Goal: Transaction & Acquisition: Obtain resource

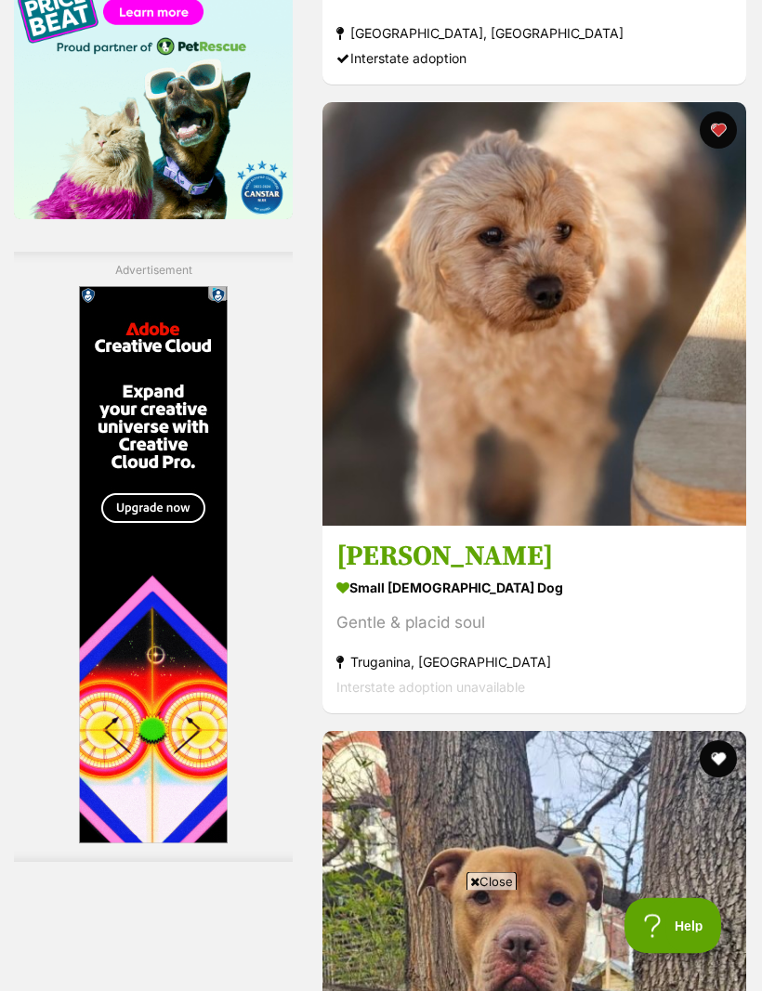
scroll to position [3117, 0]
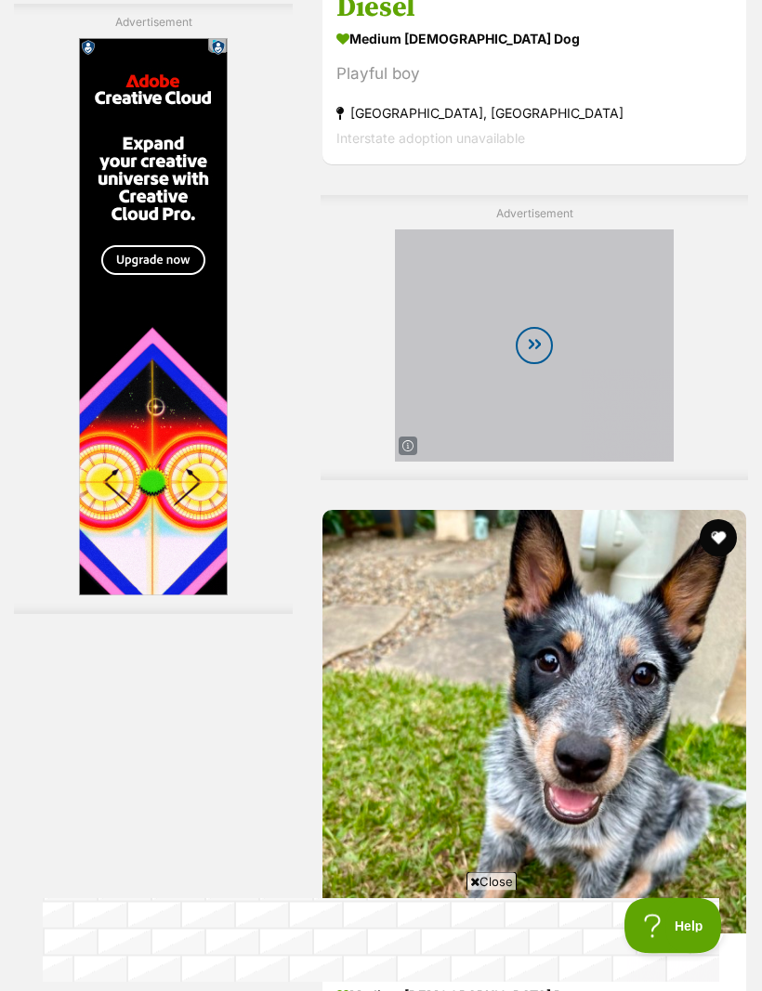
scroll to position [4295, 0]
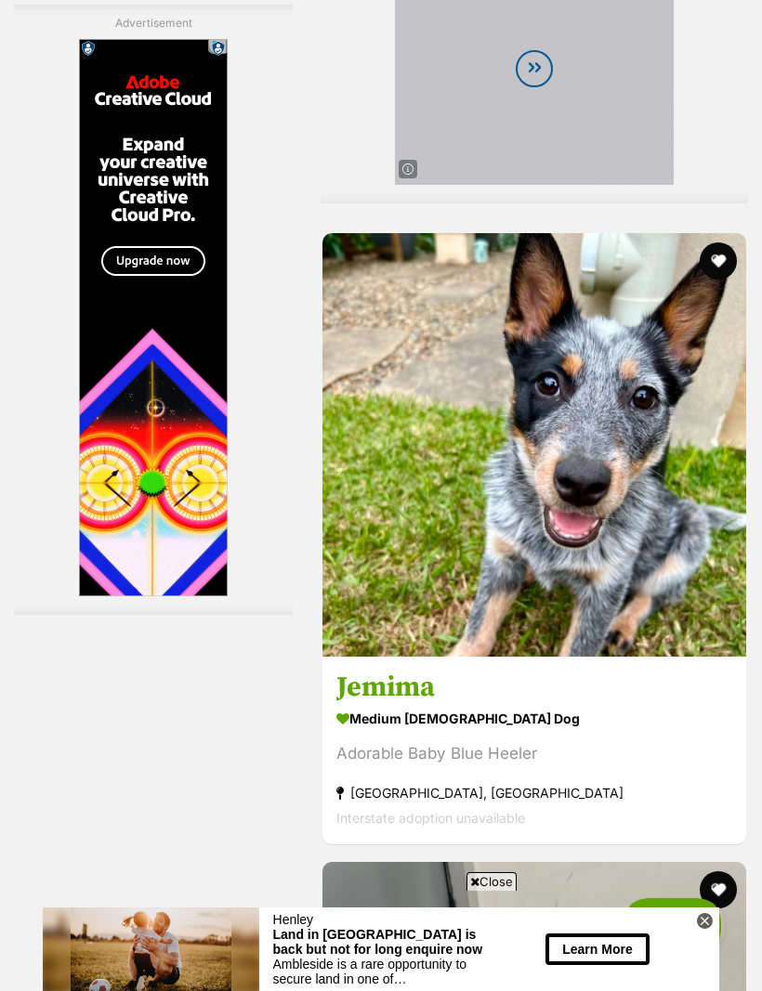
scroll to position [0, 0]
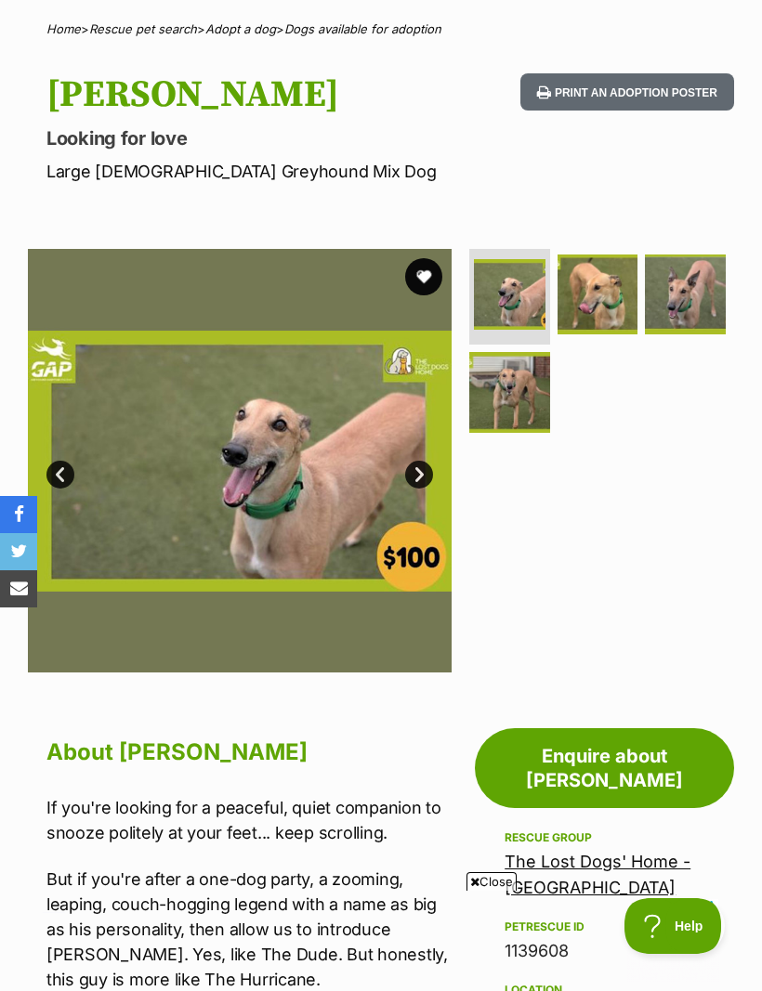
scroll to position [142, 0]
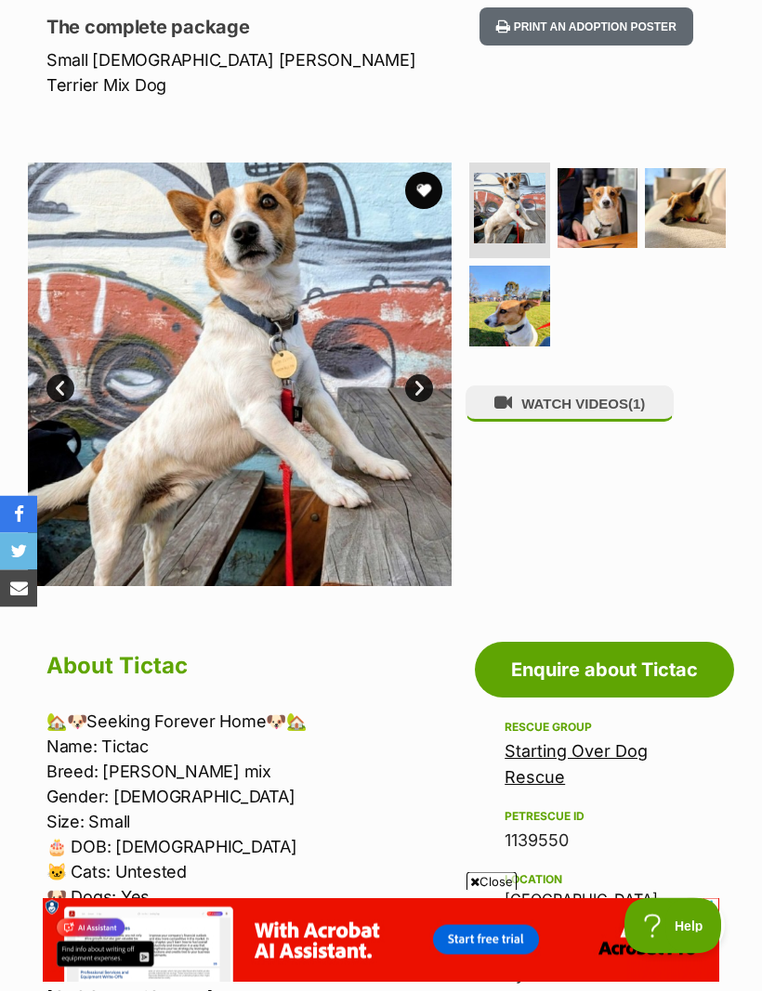
scroll to position [249, 0]
click at [595, 178] on img at bounding box center [597, 208] width 81 height 81
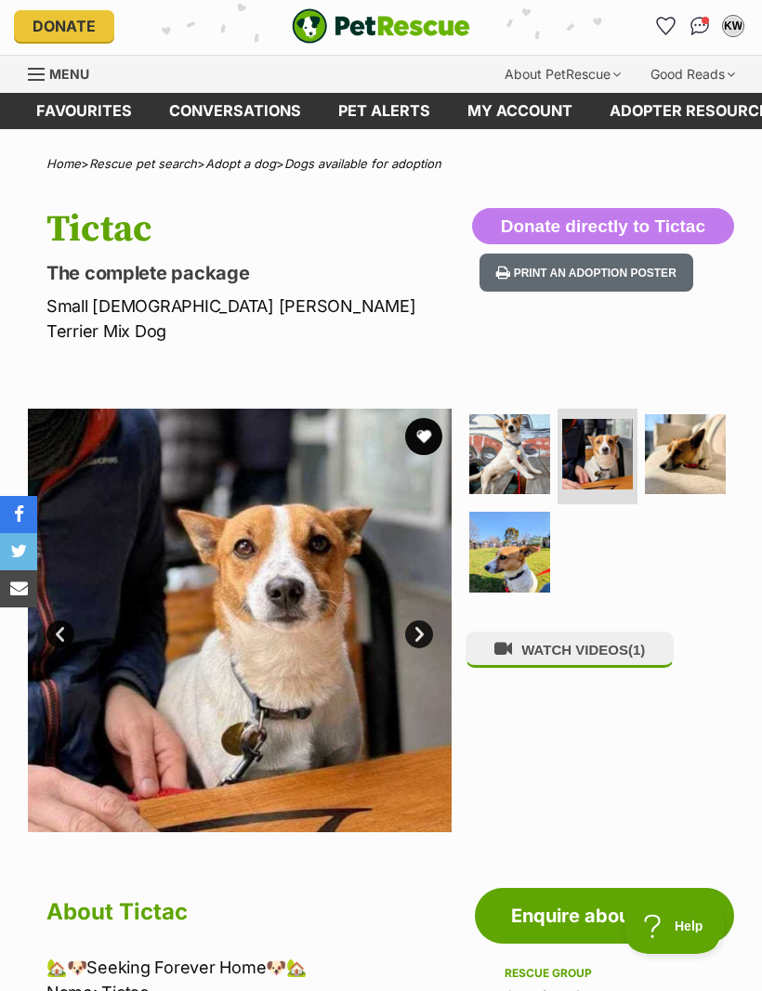
scroll to position [4, 0]
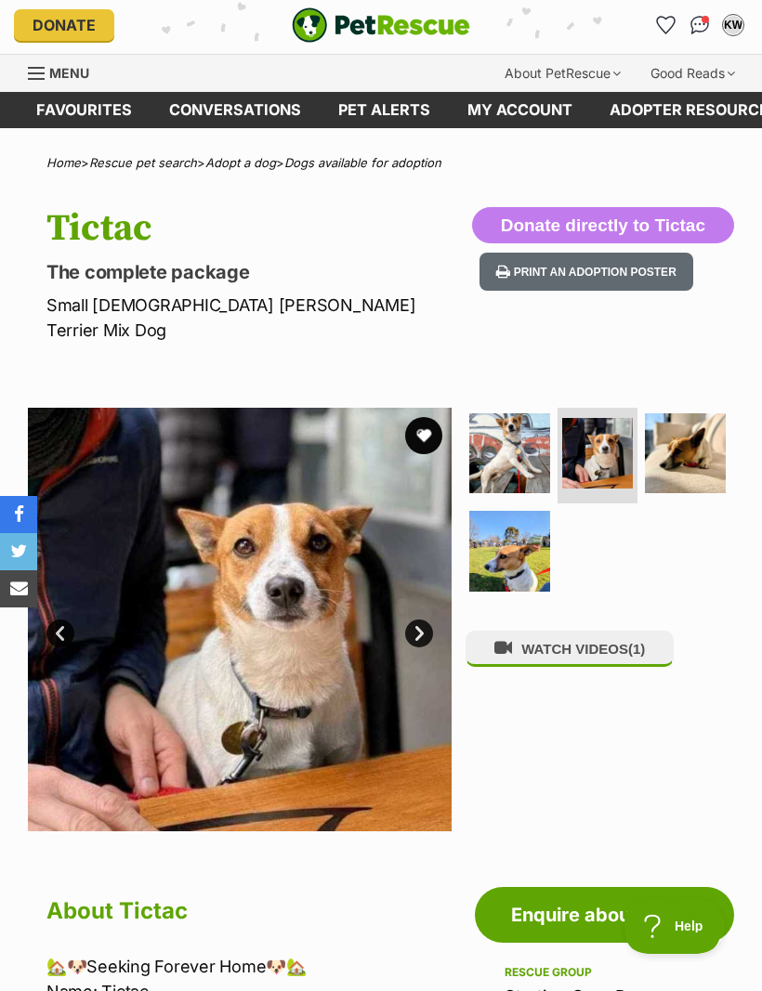
click at [519, 413] on img at bounding box center [509, 453] width 81 height 81
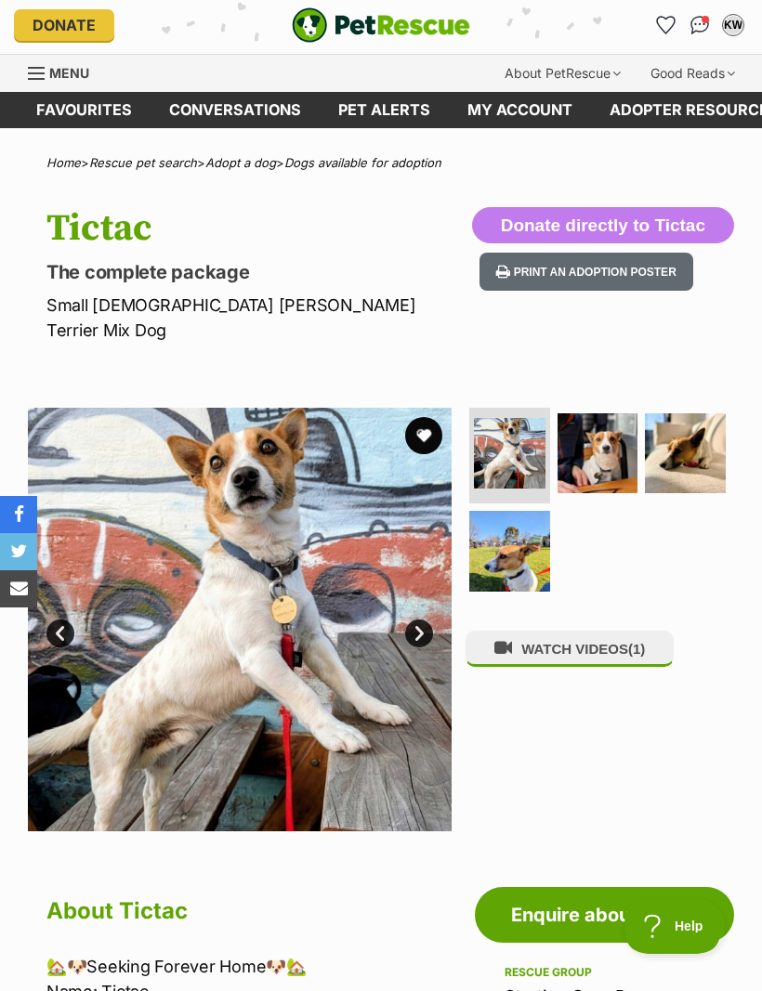
click at [601, 416] on img at bounding box center [597, 453] width 81 height 81
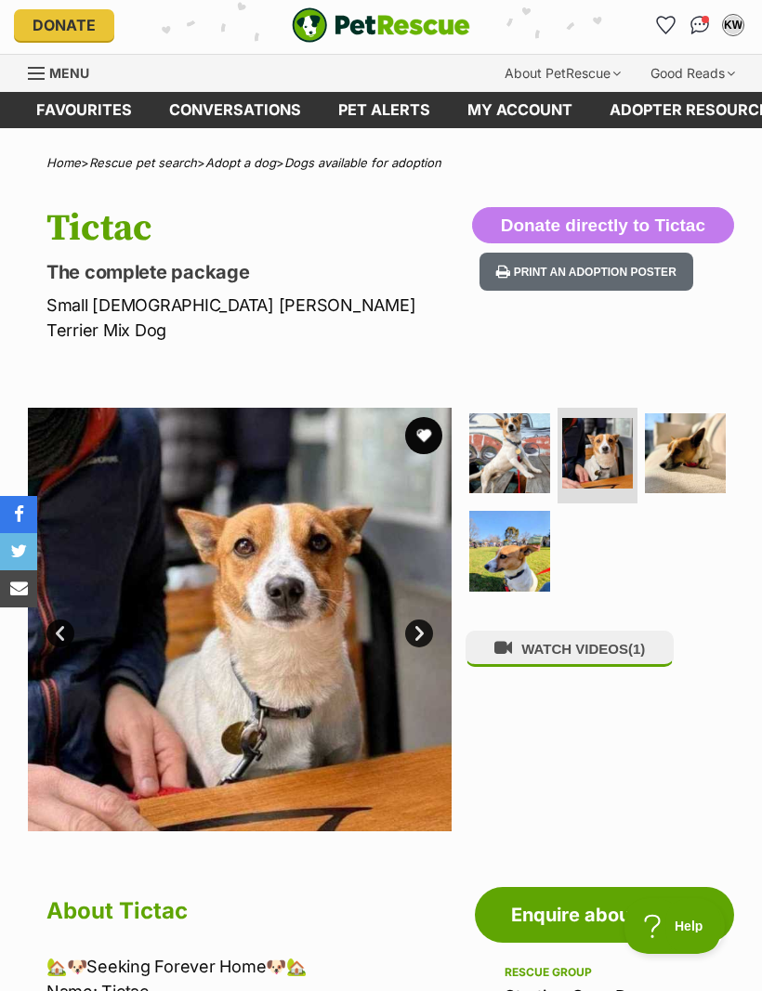
click at [697, 421] on img at bounding box center [685, 453] width 81 height 81
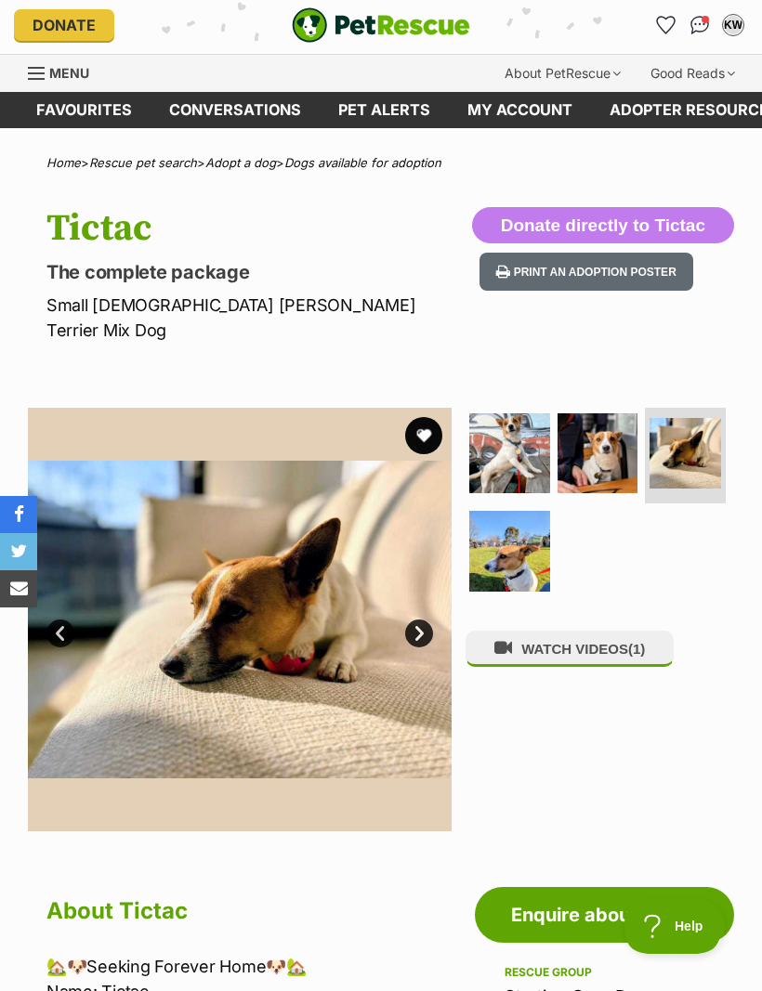
click at [515, 522] on img at bounding box center [509, 551] width 81 height 81
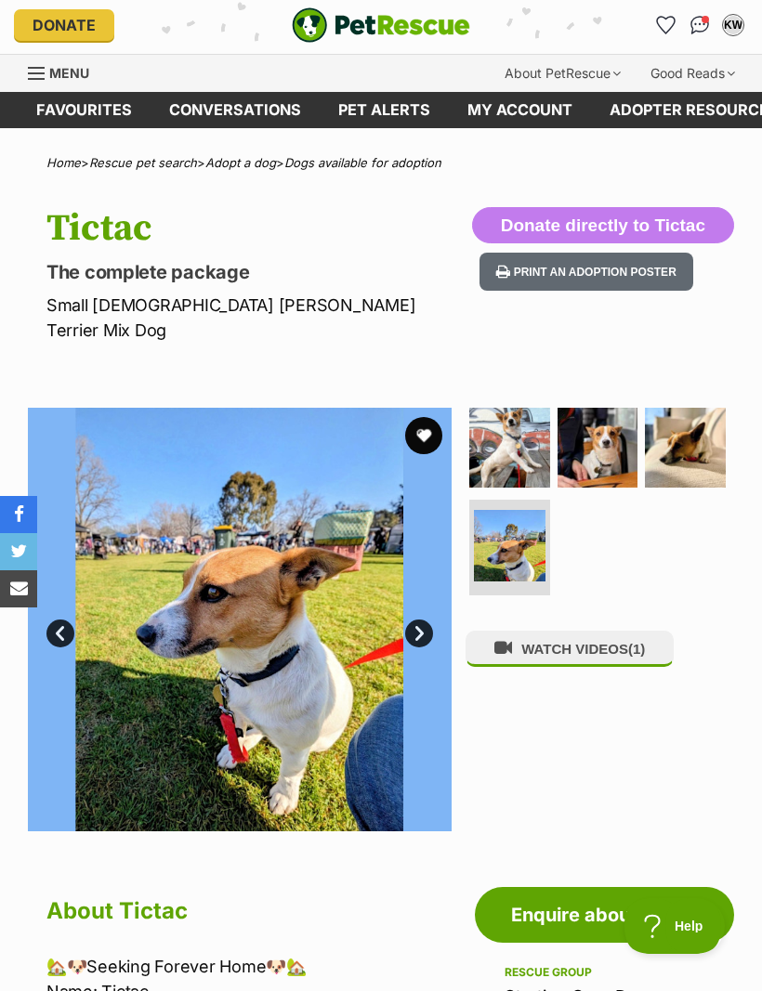
click at [517, 427] on img at bounding box center [509, 448] width 81 height 81
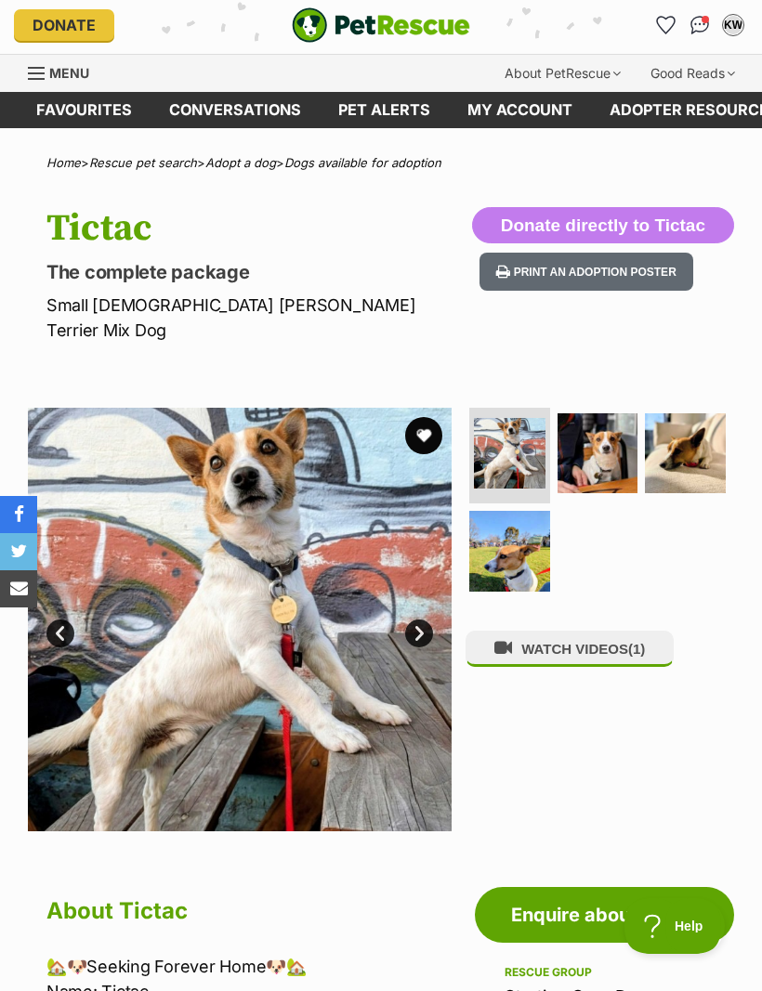
click at [690, 422] on img at bounding box center [685, 453] width 81 height 81
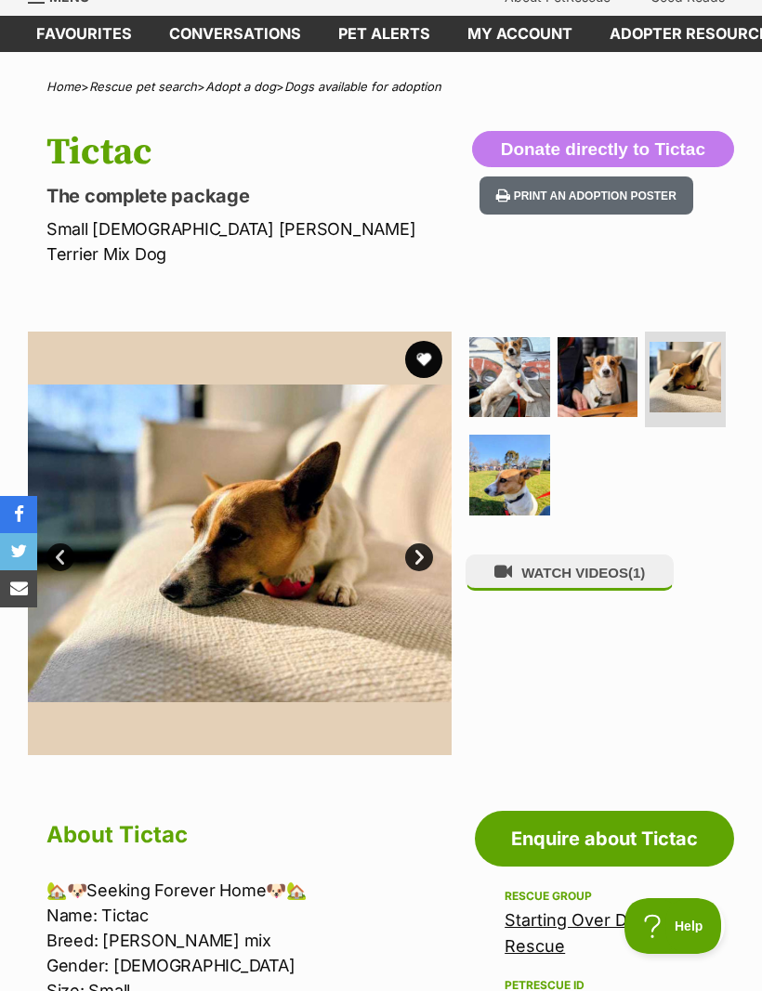
scroll to position [0, 0]
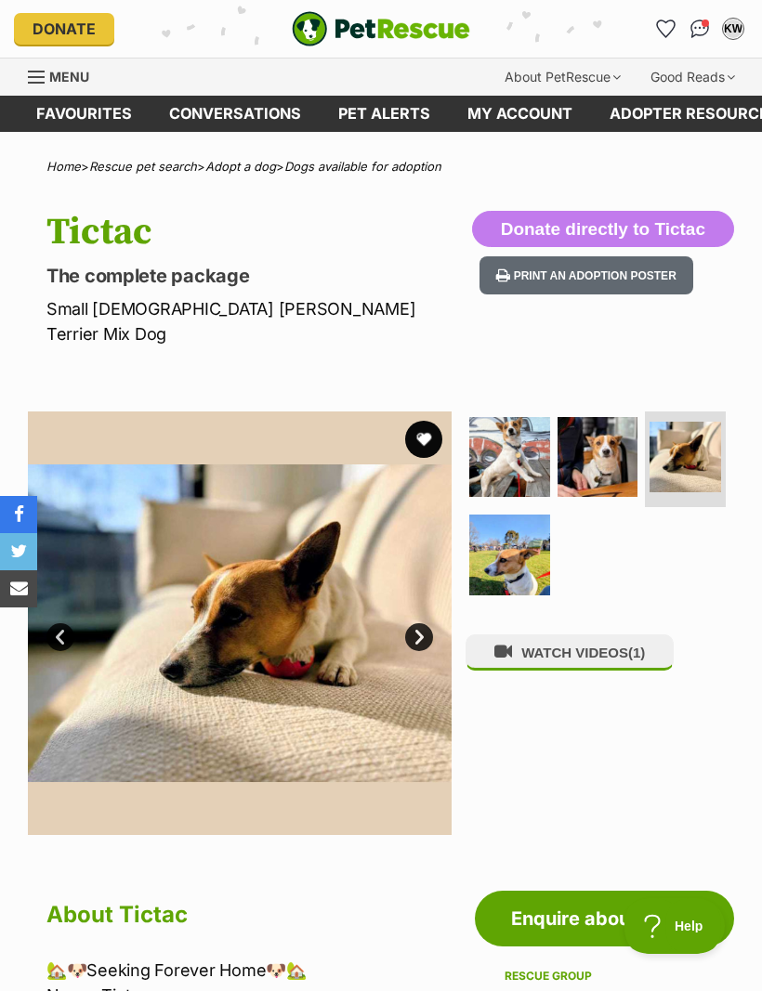
click at [520, 423] on img at bounding box center [509, 457] width 81 height 81
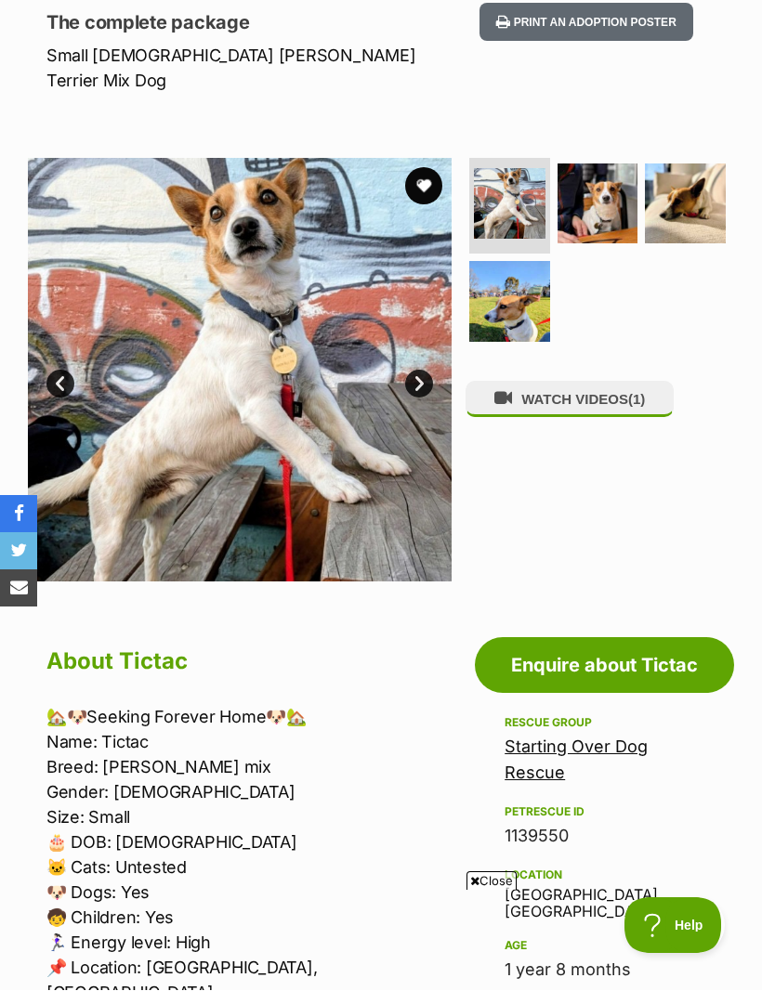
scroll to position [254, 0]
click at [607, 381] on button "WATCH VIDEOS (1)" at bounding box center [569, 399] width 208 height 36
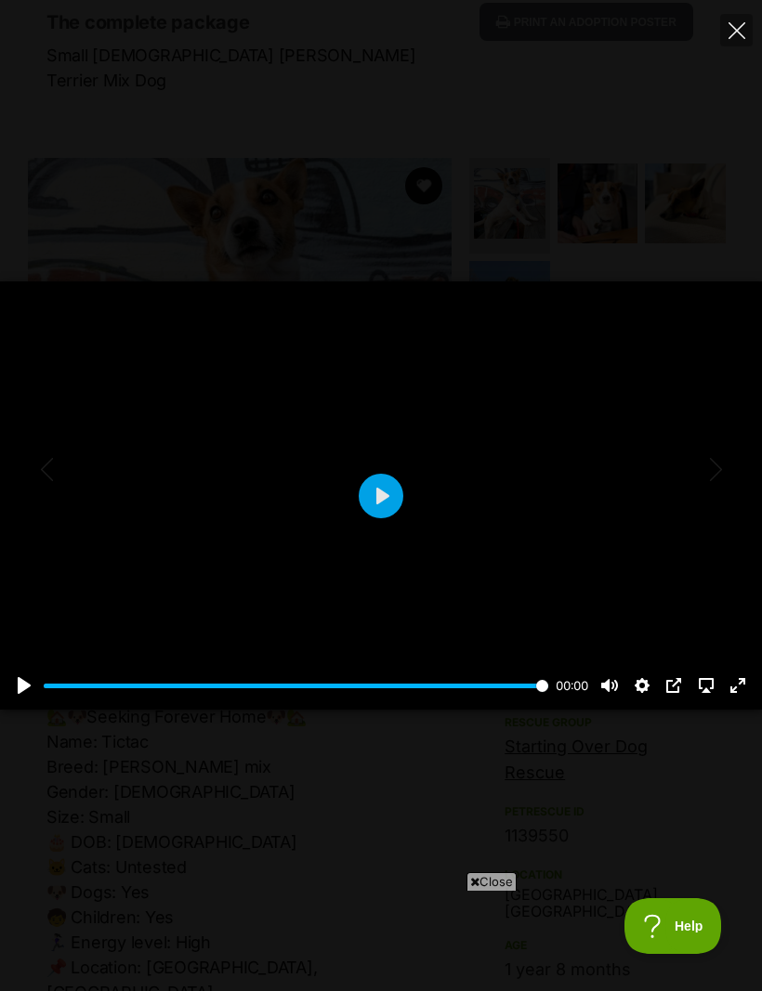
click at [398, 499] on button "Play" at bounding box center [381, 496] width 45 height 45
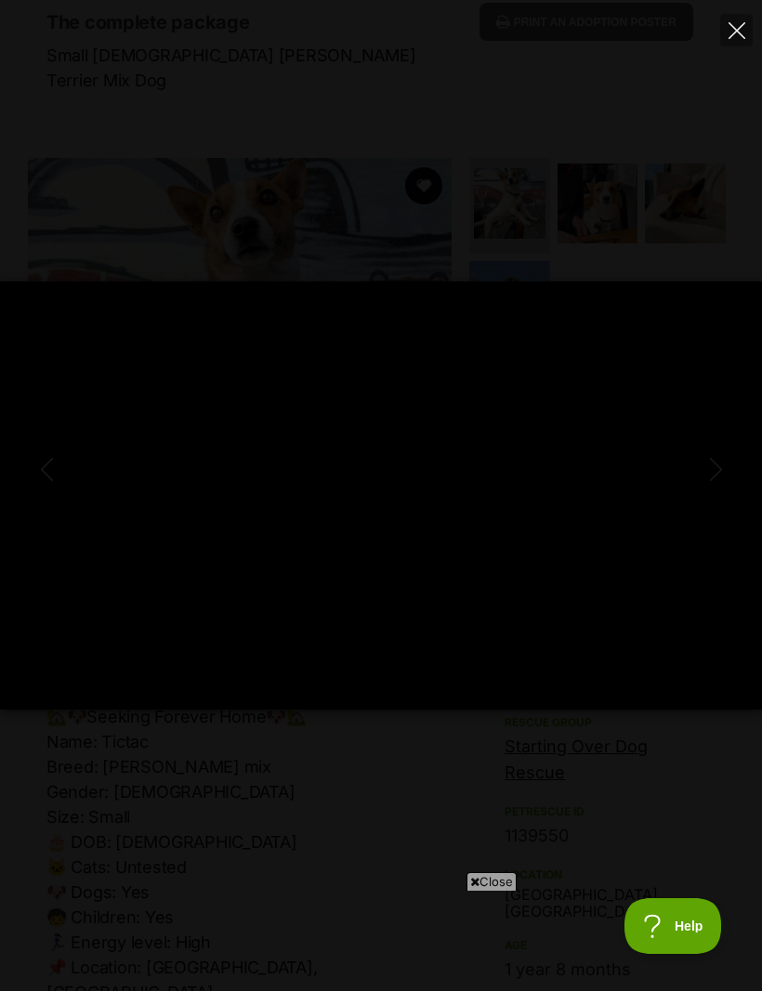
type input "100"
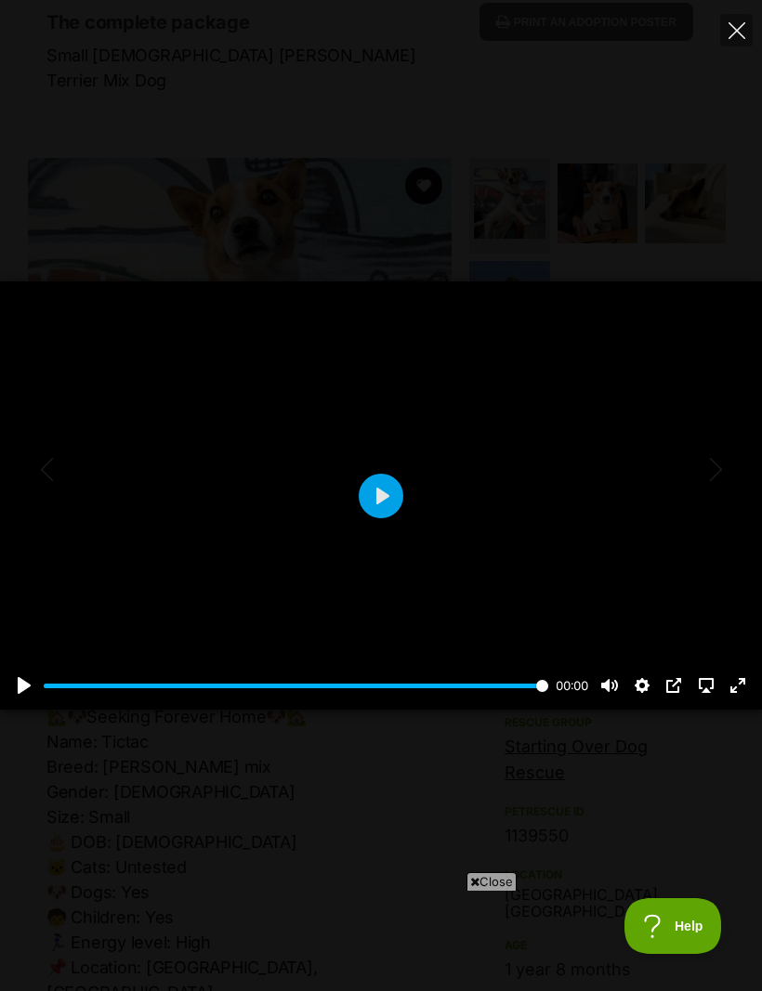
click at [730, 40] on button "Close" at bounding box center [736, 30] width 33 height 33
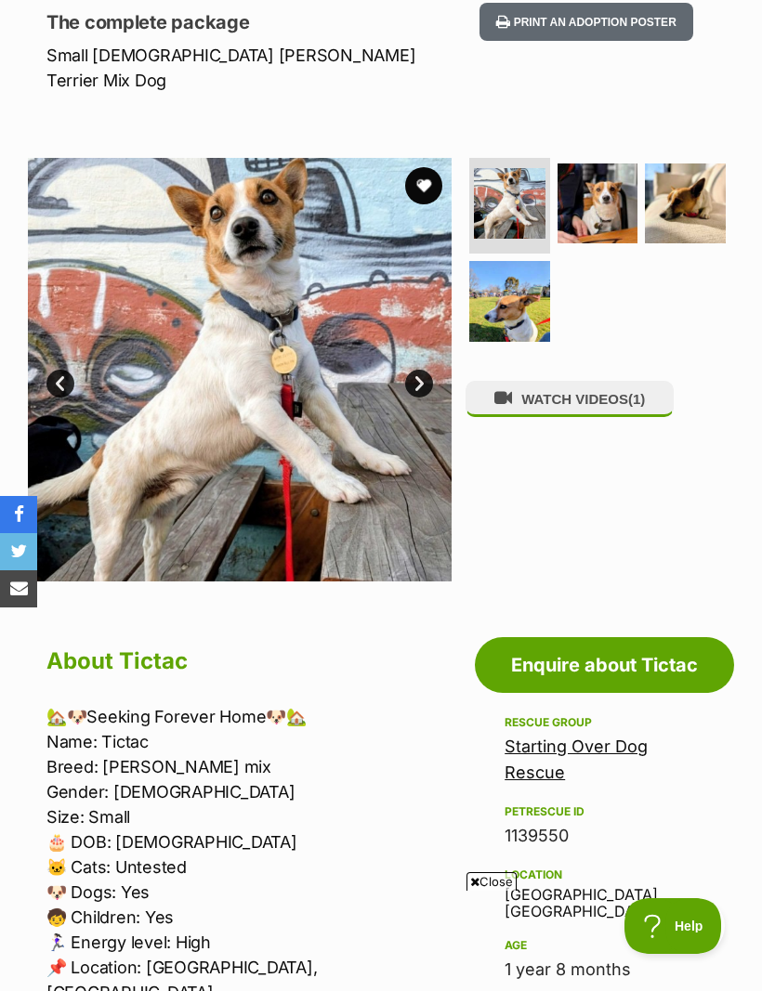
click at [600, 190] on img at bounding box center [597, 203] width 81 height 81
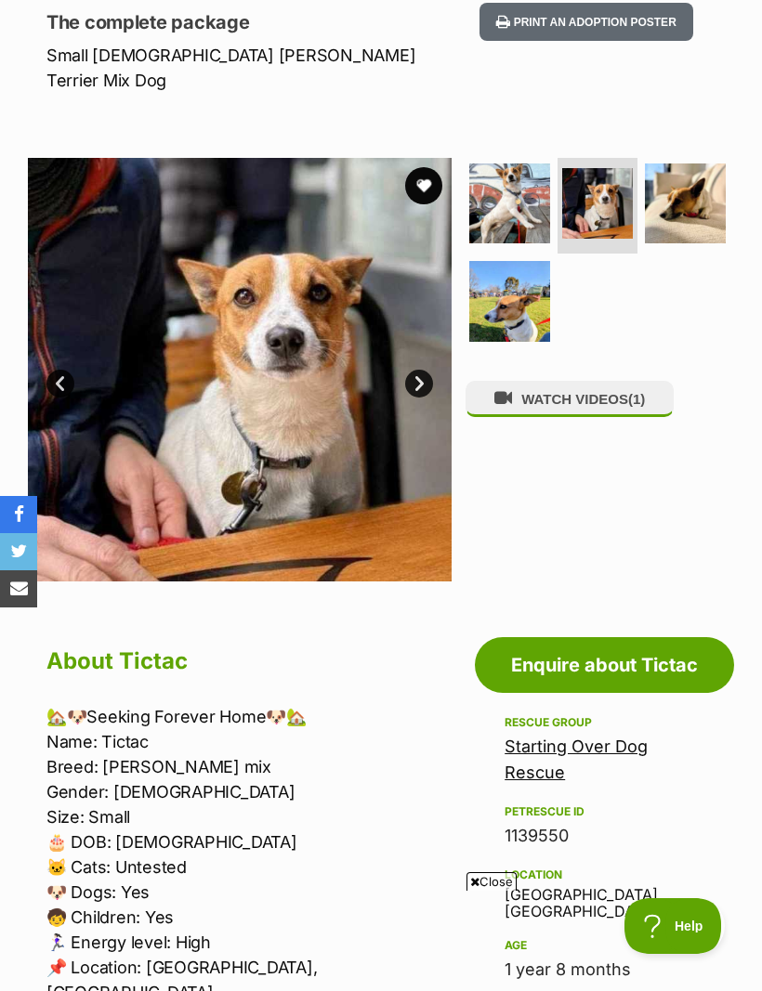
click at [701, 163] on img at bounding box center [685, 203] width 81 height 81
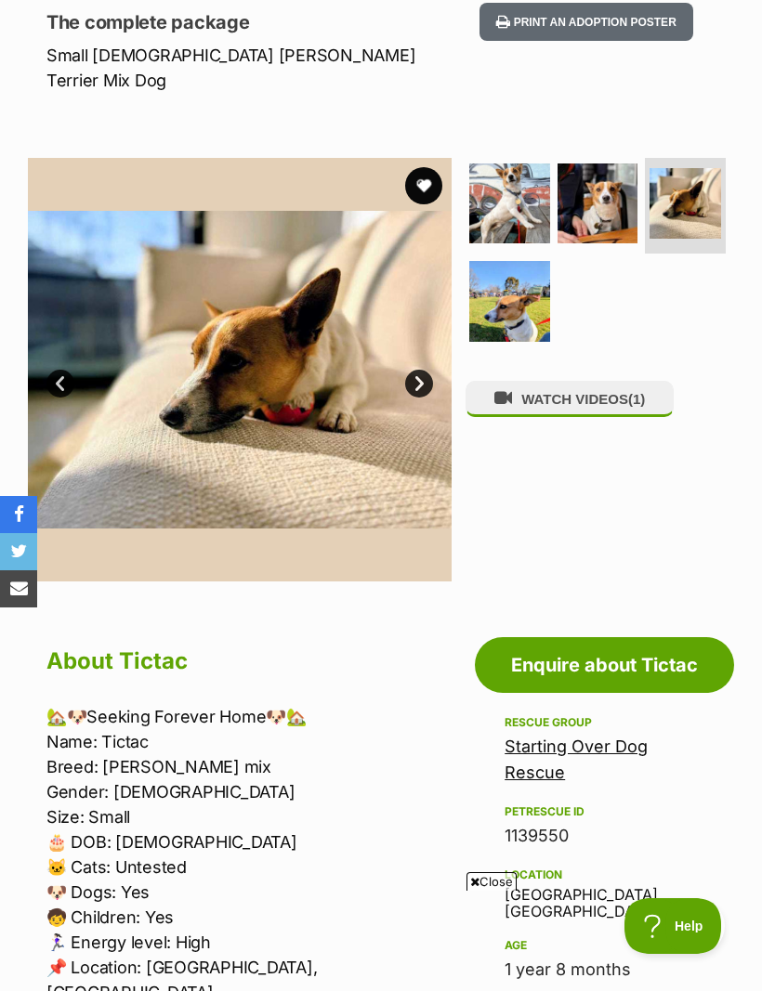
click at [514, 281] on img at bounding box center [509, 301] width 81 height 81
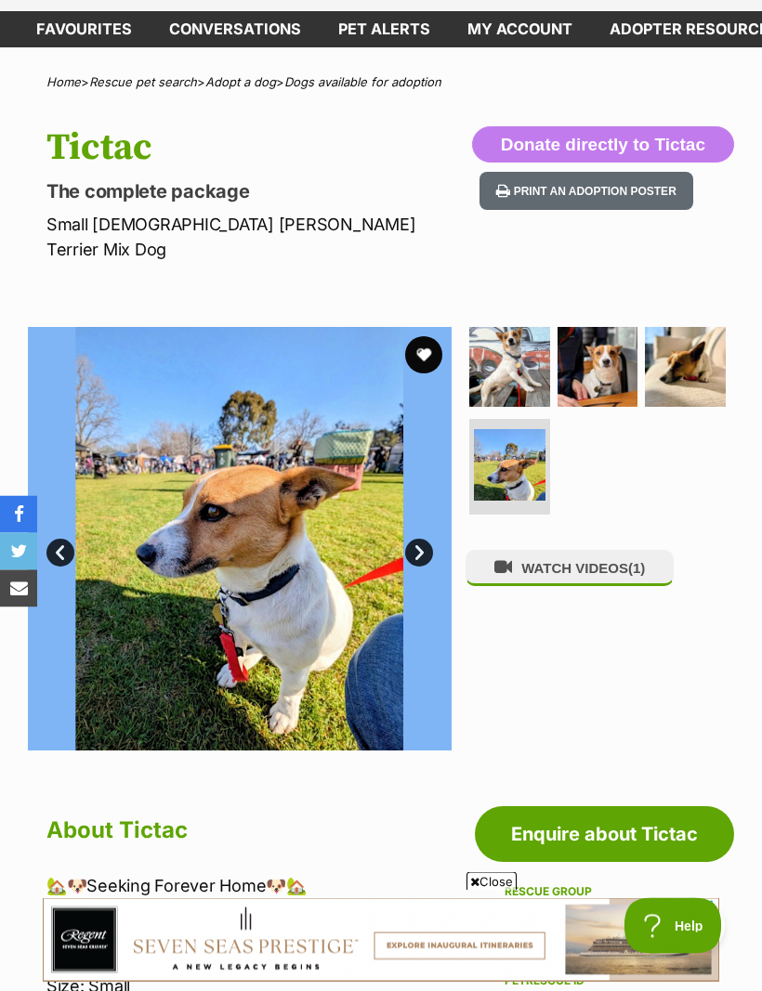
scroll to position [52, 0]
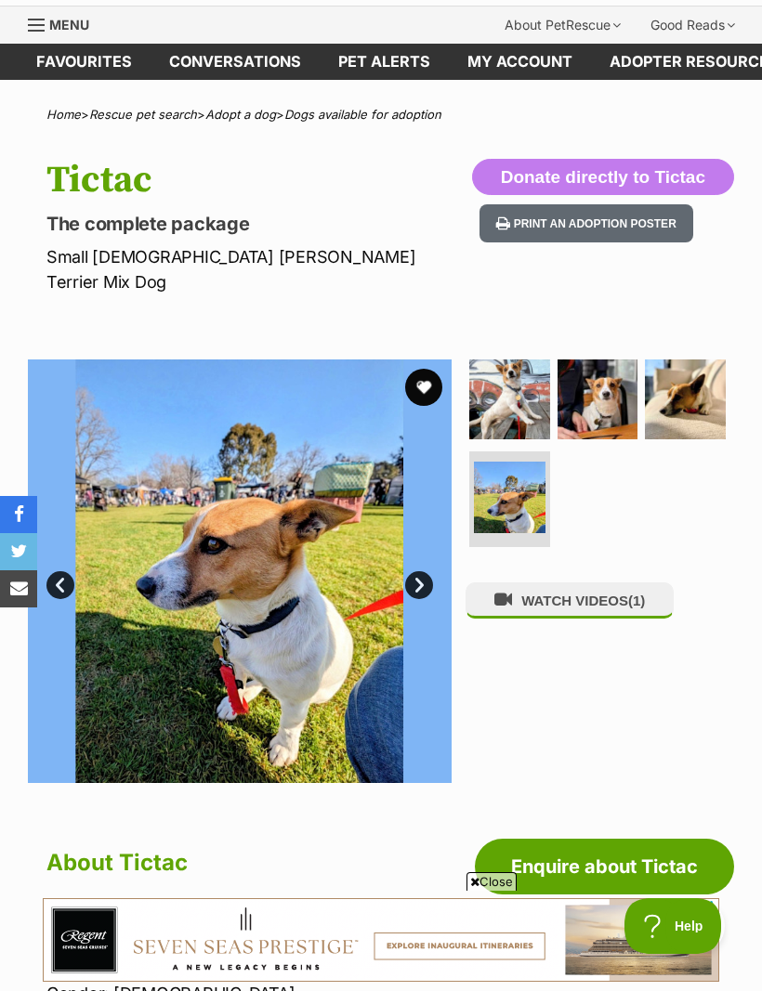
click at [425, 369] on button "favourite" at bounding box center [423, 387] width 37 height 37
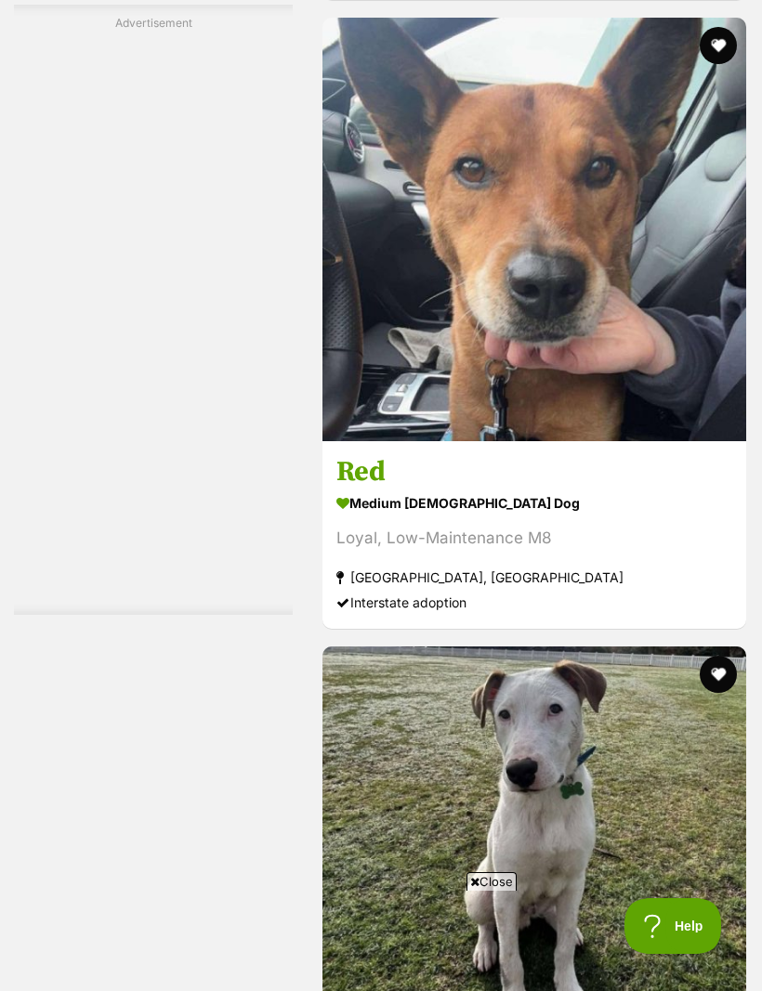
scroll to position [5420, 0]
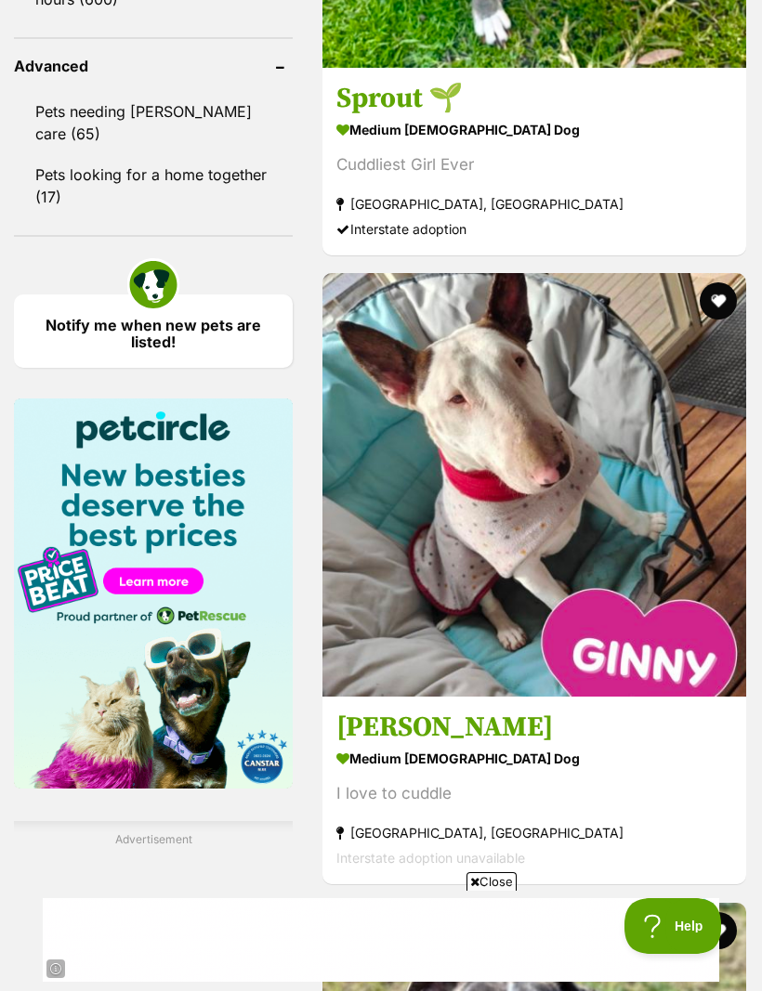
scroll to position [2545, 0]
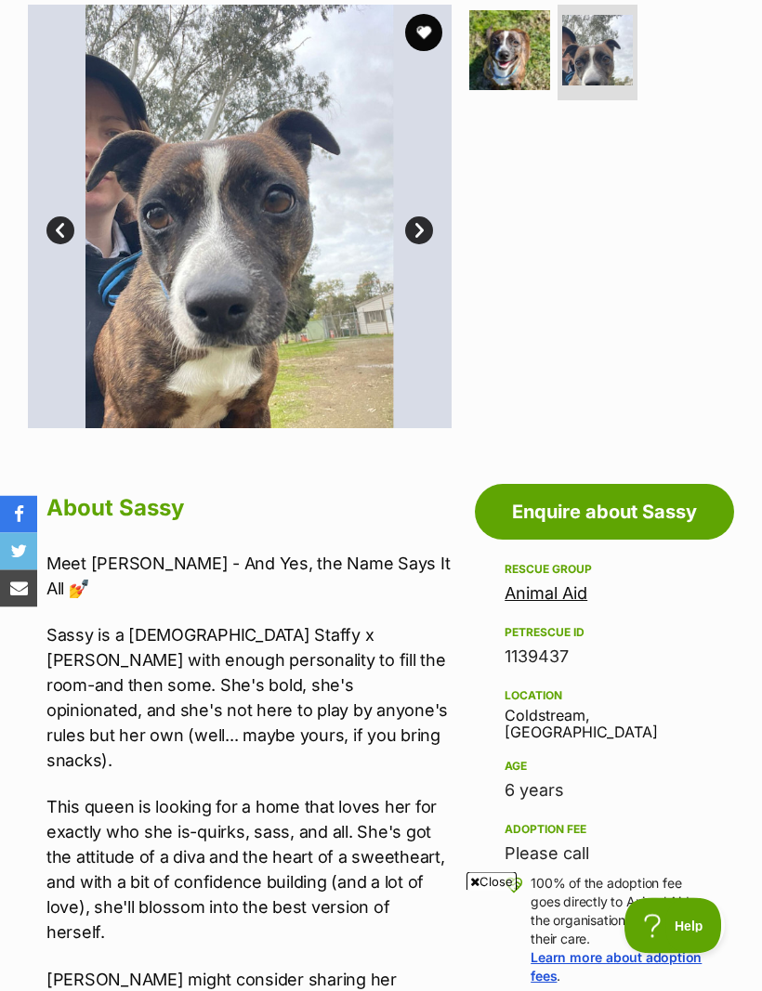
scroll to position [403, 0]
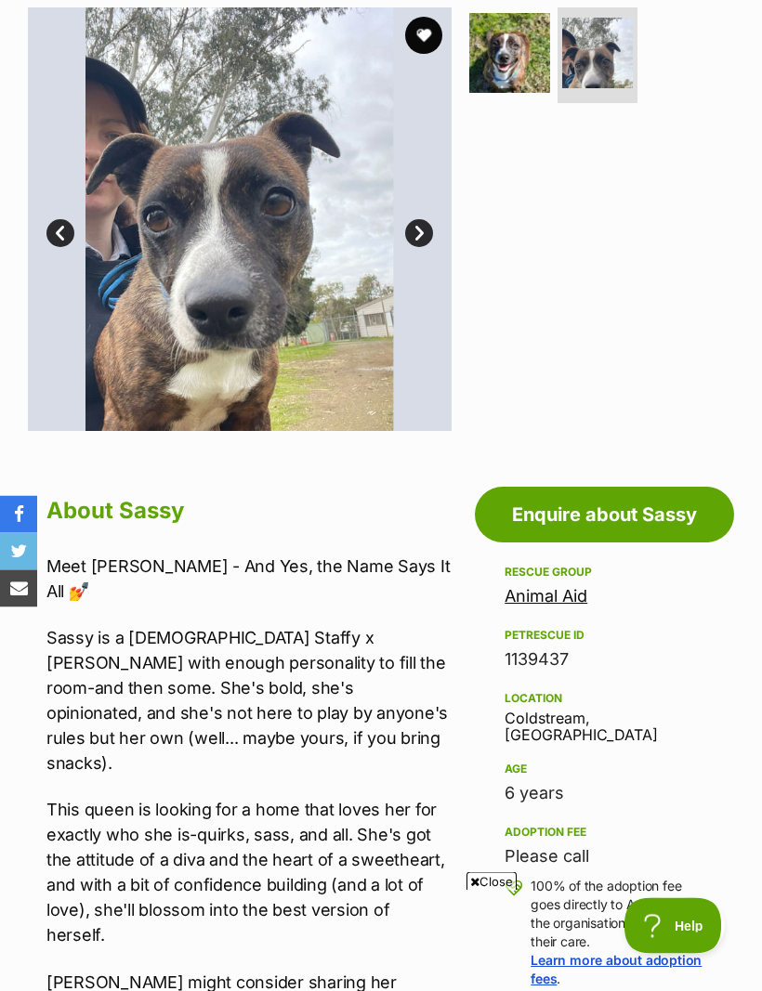
click at [59, 220] on link "Prev" at bounding box center [60, 234] width 28 height 28
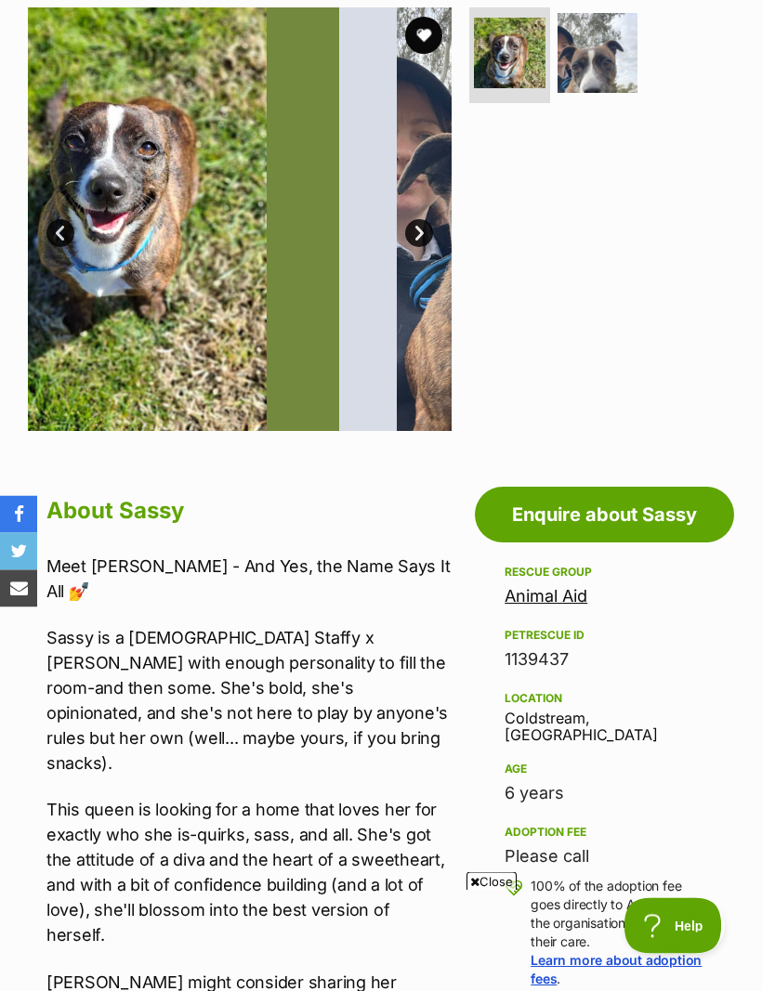
scroll to position [404, 0]
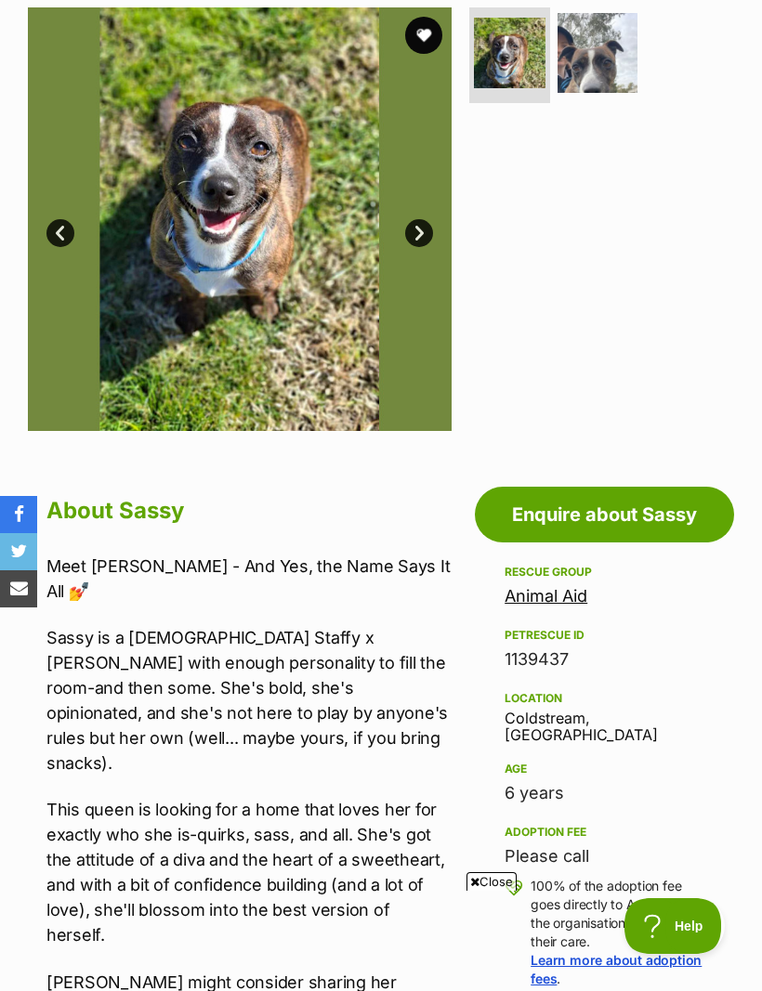
click at [761, 156] on section "Available 1 of 2 images 1 of 2 images Next Prev 1 2" at bounding box center [381, 205] width 762 height 451
click at [612, 56] on img at bounding box center [597, 53] width 81 height 81
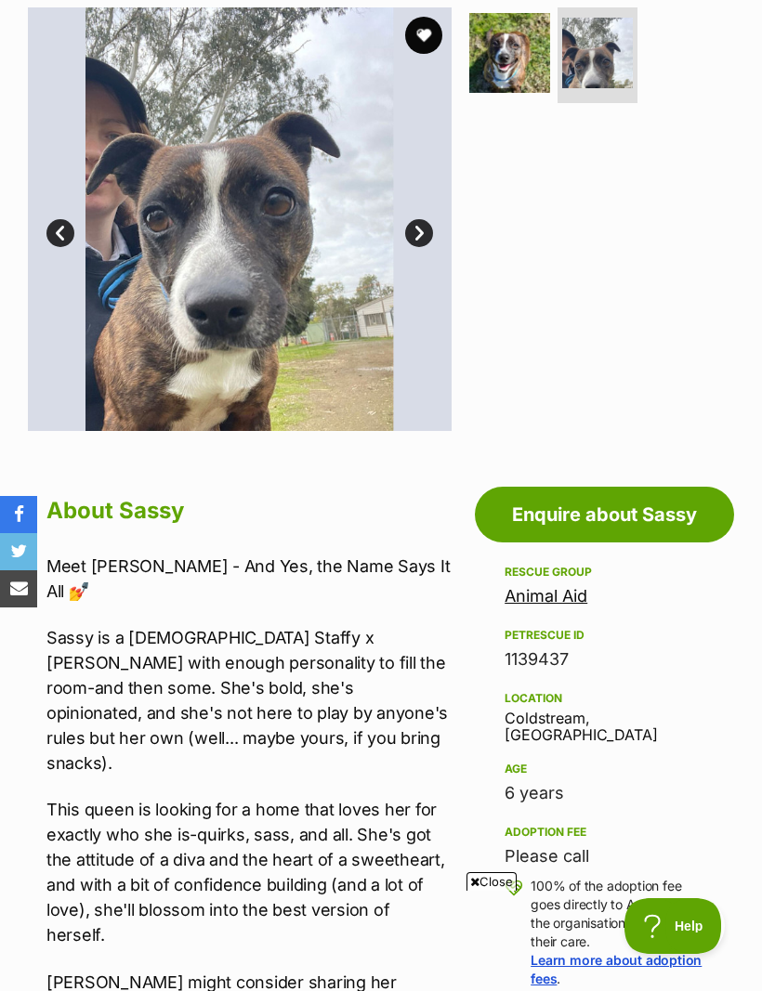
scroll to position [0, 0]
click at [428, 226] on link "Next" at bounding box center [419, 233] width 28 height 28
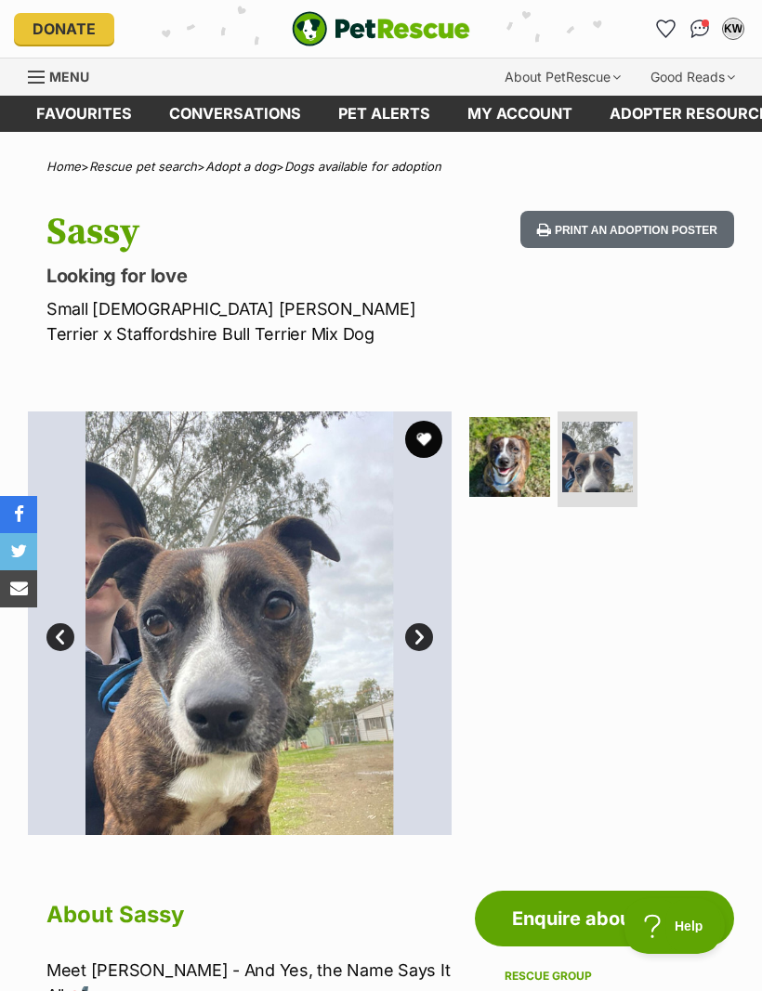
click at [70, 645] on link "Prev" at bounding box center [60, 637] width 28 height 28
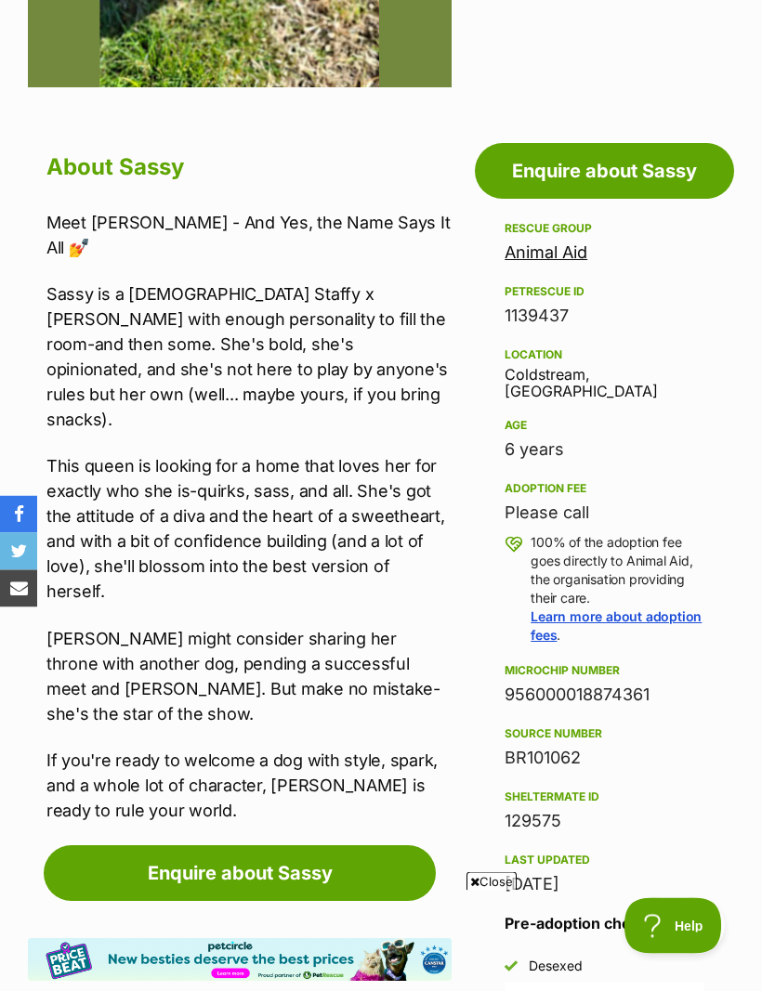
scroll to position [748, 0]
click at [267, 845] on link "Enquire about Sassy" at bounding box center [240, 873] width 392 height 56
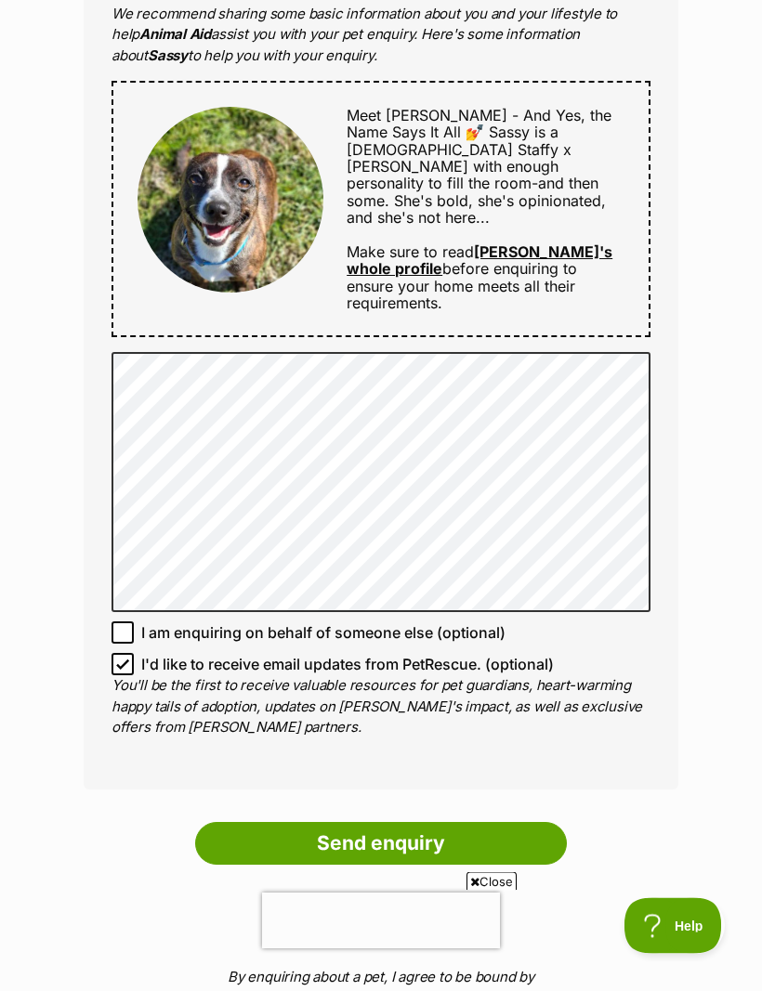
scroll to position [932, 0]
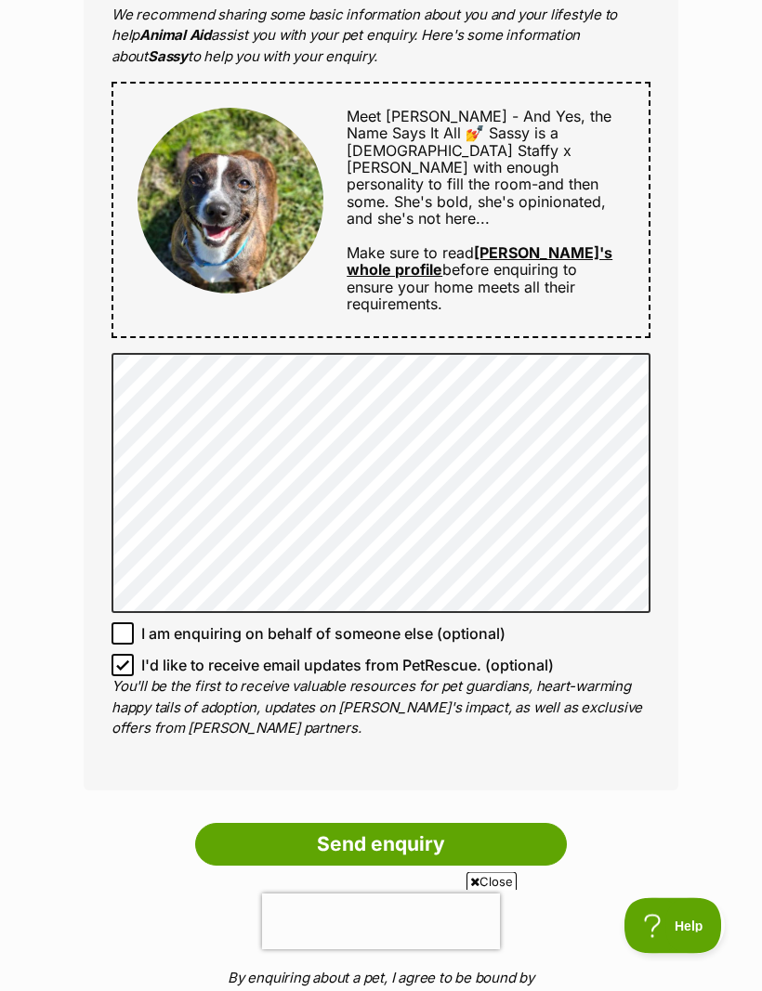
click at [123, 655] on input "I'd like to receive email updates from PetRescue. (optional)" at bounding box center [122, 666] width 22 height 22
checkbox input "false"
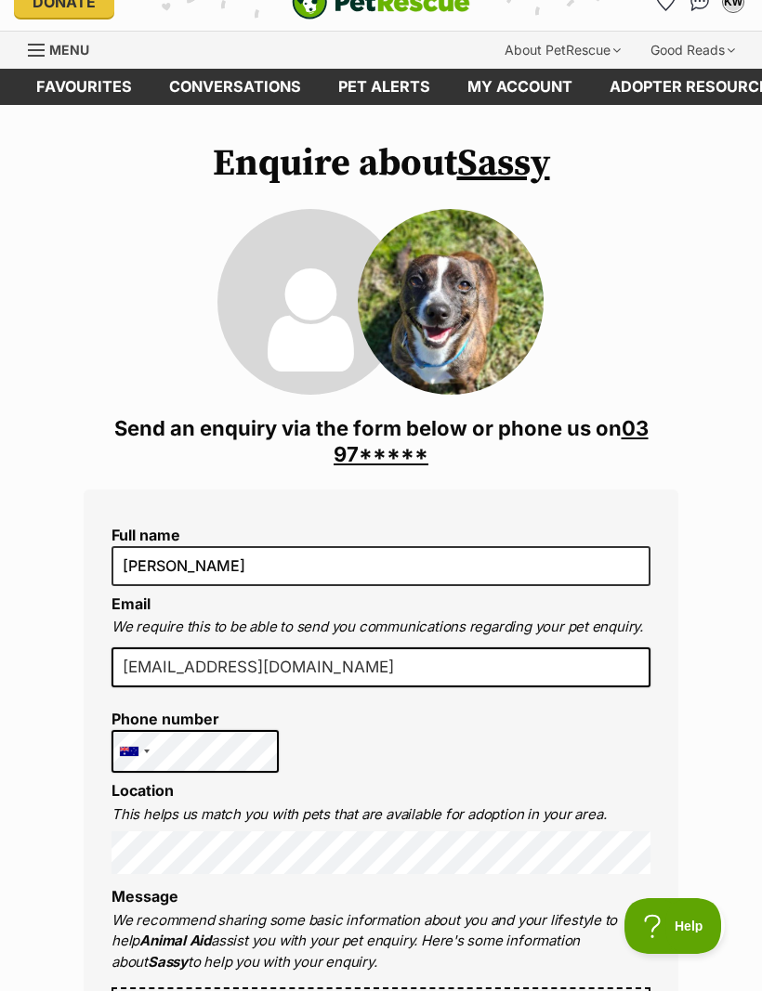
scroll to position [29, 0]
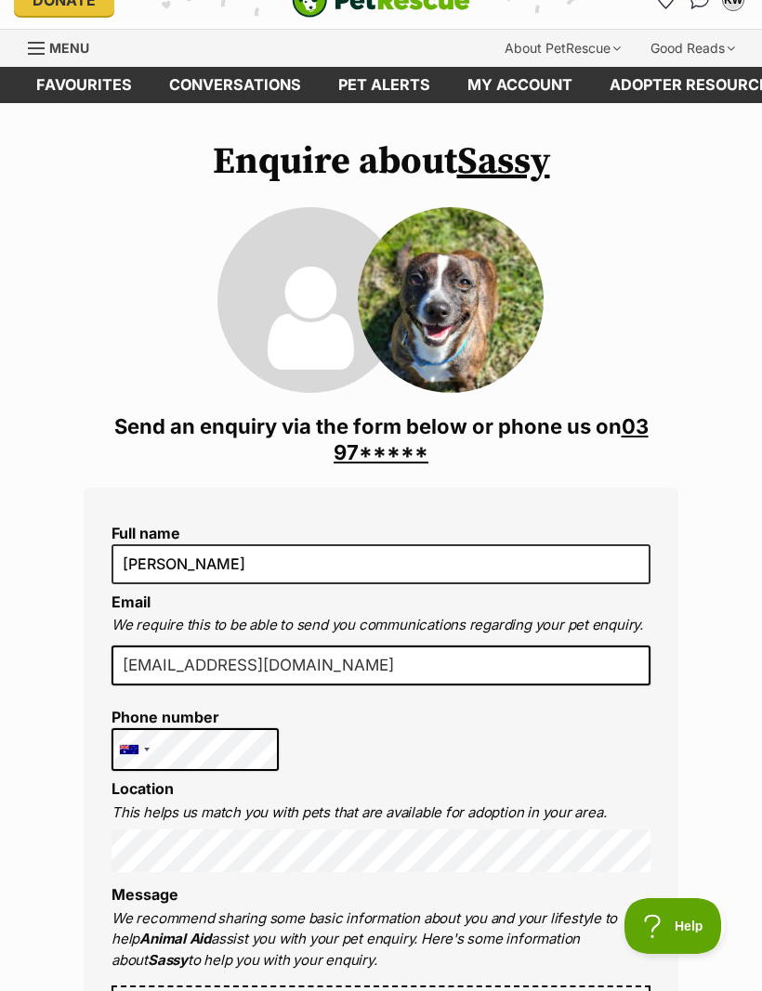
click at [390, 446] on link "03 97*****" at bounding box center [490, 439] width 315 height 50
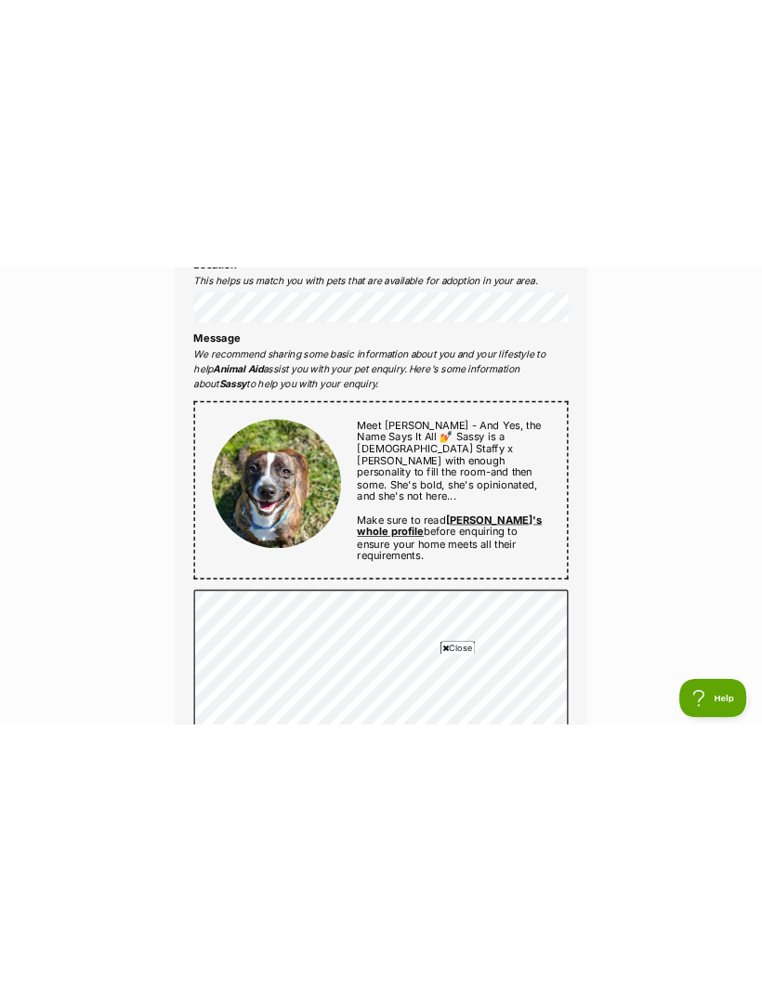
scroll to position [655, 0]
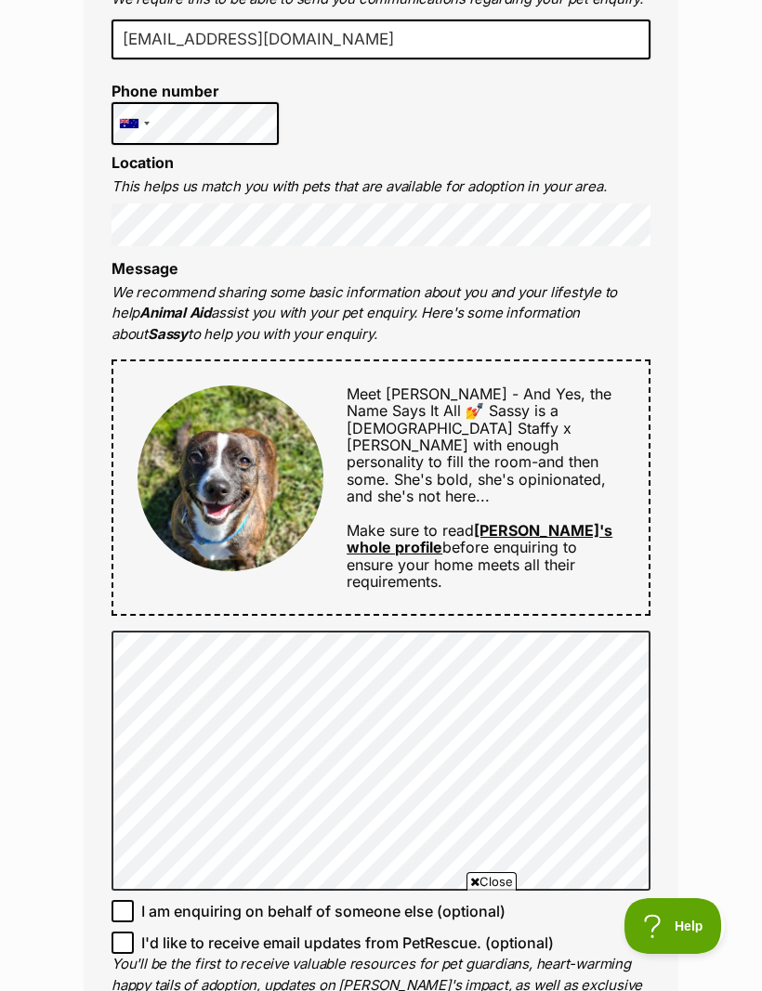
click at [759, 609] on div "Enquire about Sassy 03 9739 0300 Send an enquiry via the form below or phone us…" at bounding box center [381, 567] width 762 height 2107
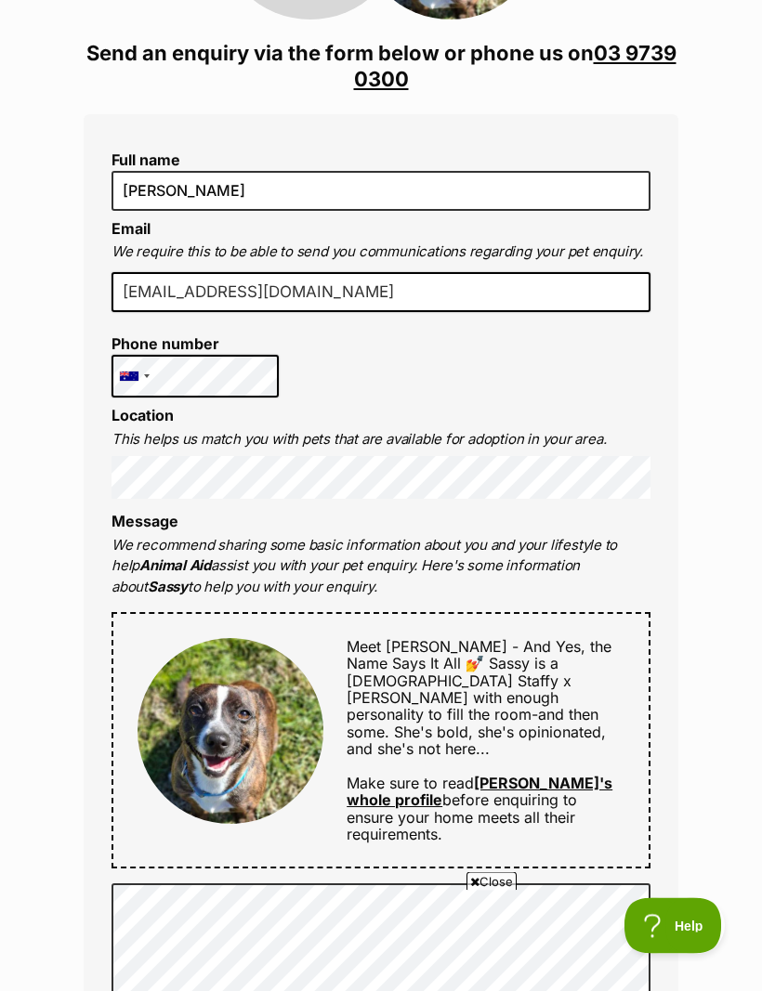
scroll to position [0, 0]
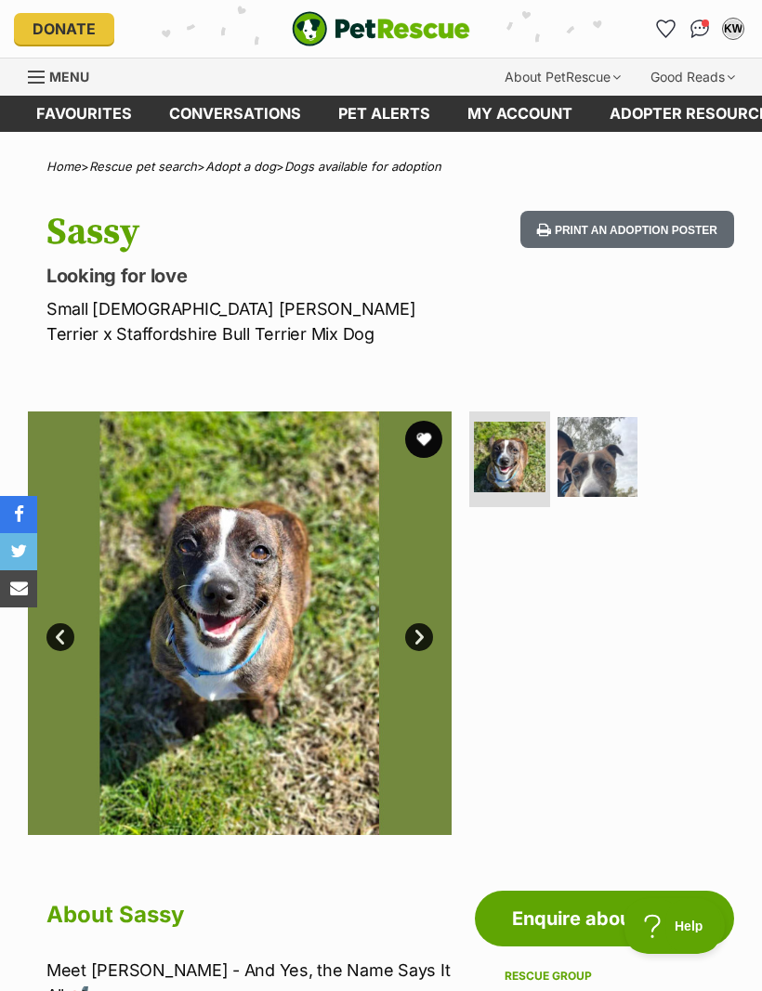
click at [437, 439] on button "favourite" at bounding box center [423, 439] width 37 height 37
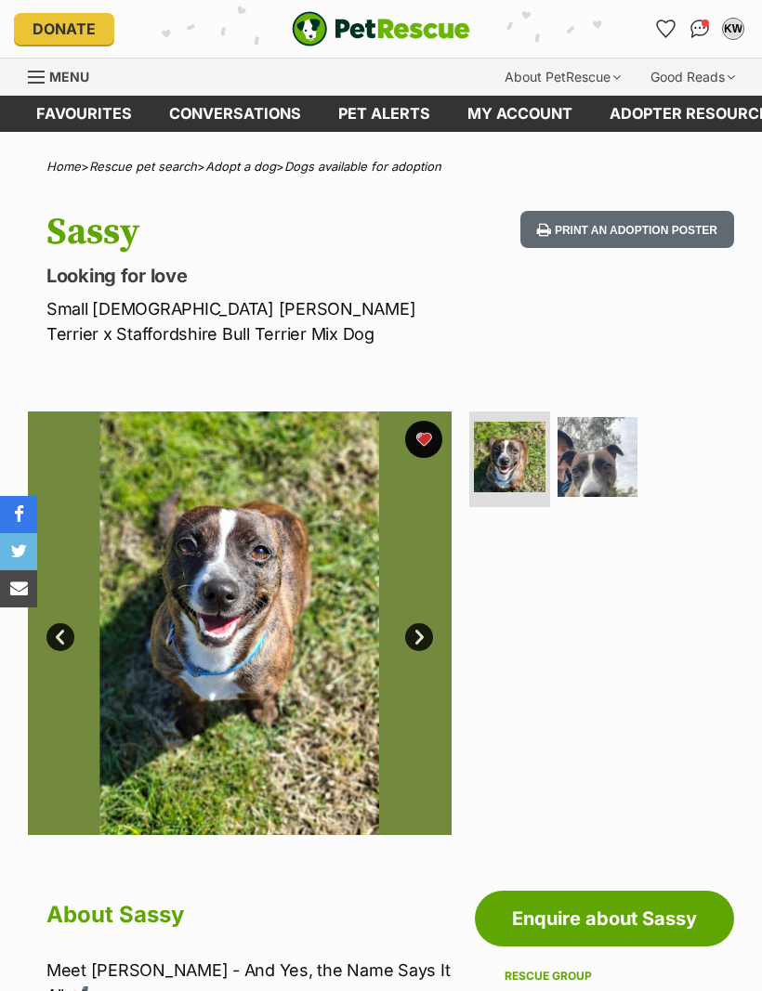
click at [425, 636] on link "Next" at bounding box center [419, 637] width 28 height 28
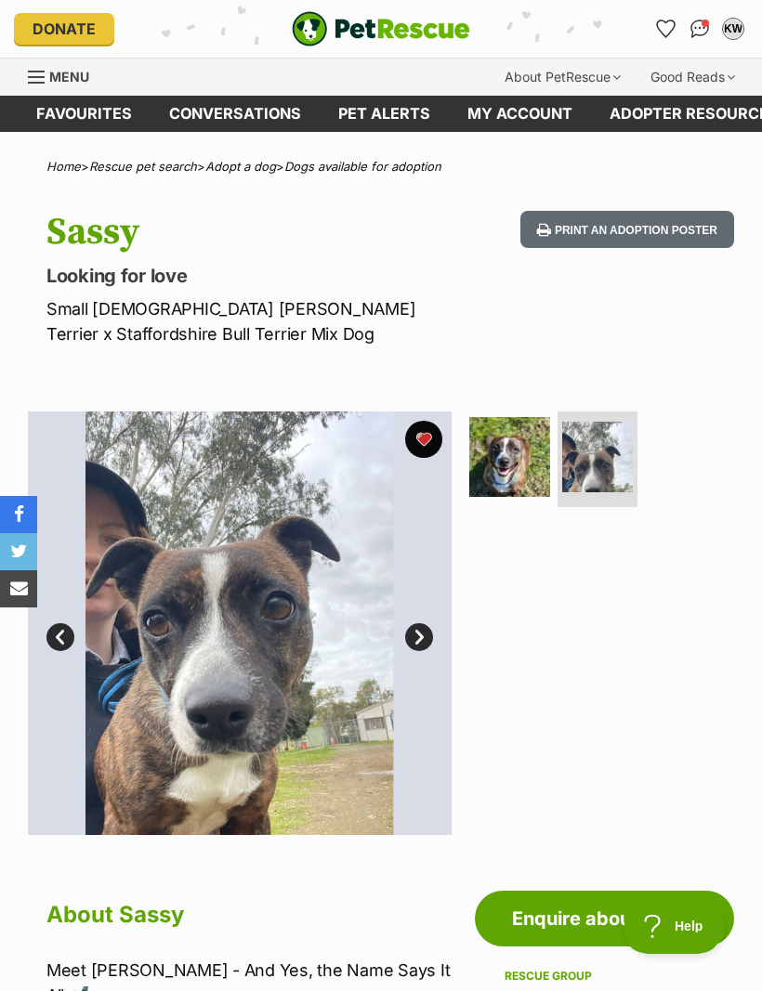
click at [55, 653] on img at bounding box center [240, 624] width 424 height 424
click at [61, 634] on link "Prev" at bounding box center [60, 637] width 28 height 28
